Goal: Information Seeking & Learning: Understand process/instructions

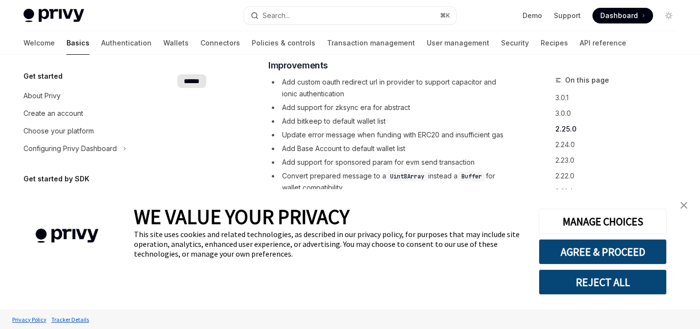
scroll to position [250, 0]
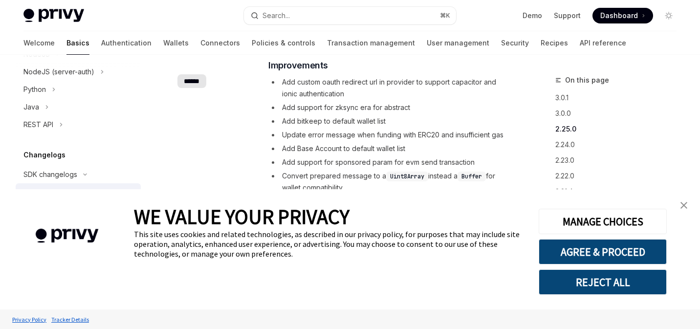
type textarea "*"
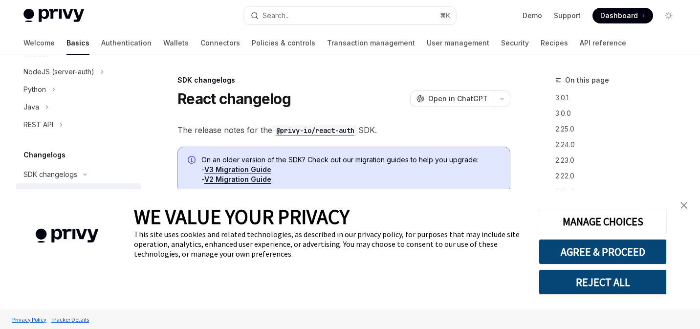
scroll to position [30, 0]
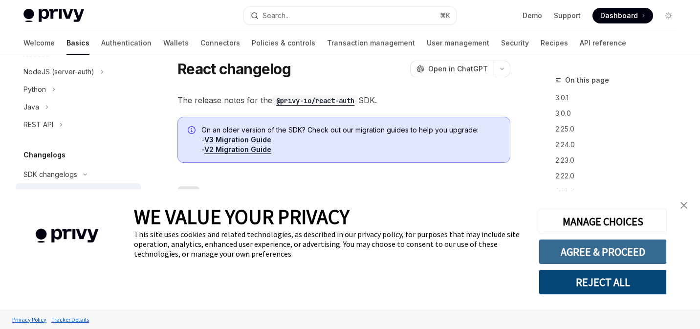
click at [569, 257] on button "AGREE & PROCEED" at bounding box center [603, 251] width 128 height 25
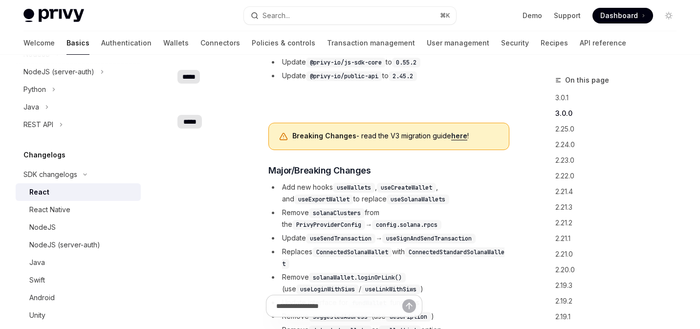
scroll to position [240, 0]
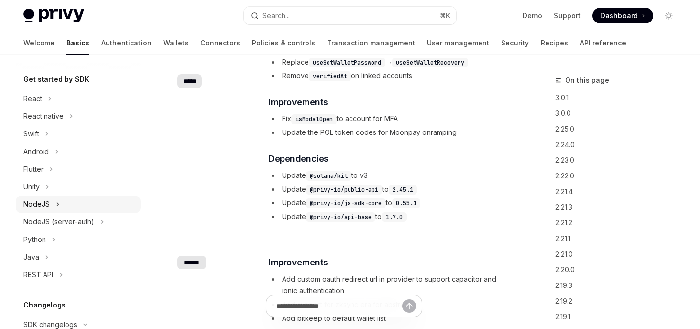
scroll to position [81, 0]
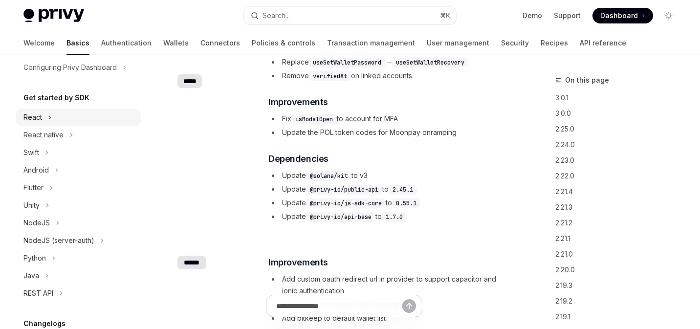
click at [51, 119] on icon at bounding box center [50, 117] width 4 height 12
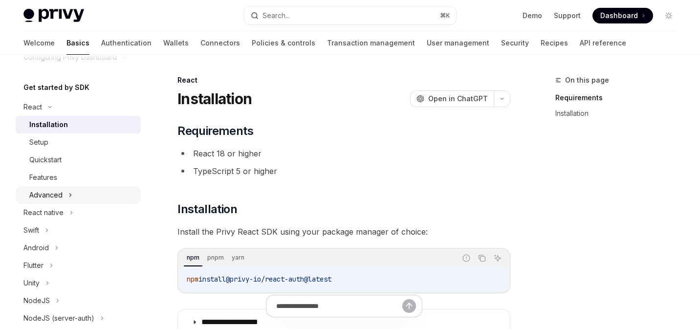
click at [72, 197] on button "Advanced" at bounding box center [78, 195] width 125 height 18
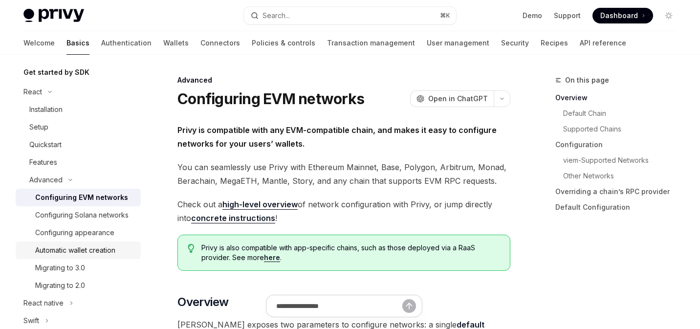
scroll to position [123, 0]
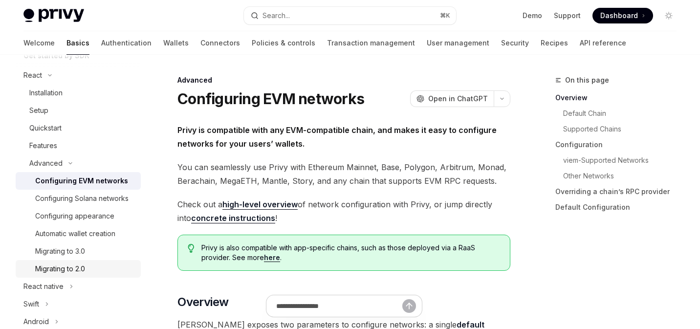
click at [92, 264] on div "Migrating to 2.0" at bounding box center [85, 269] width 100 height 12
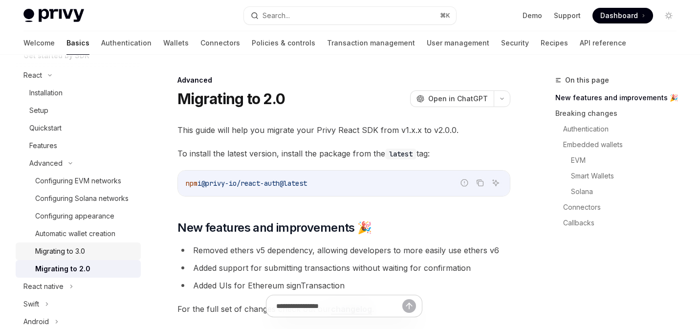
click at [93, 247] on div "Migrating to 3.0" at bounding box center [85, 251] width 100 height 12
type textarea "*"
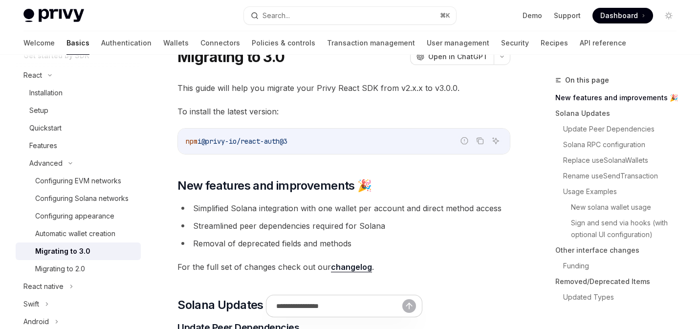
scroll to position [43, 0]
